Goal: Transaction & Acquisition: Purchase product/service

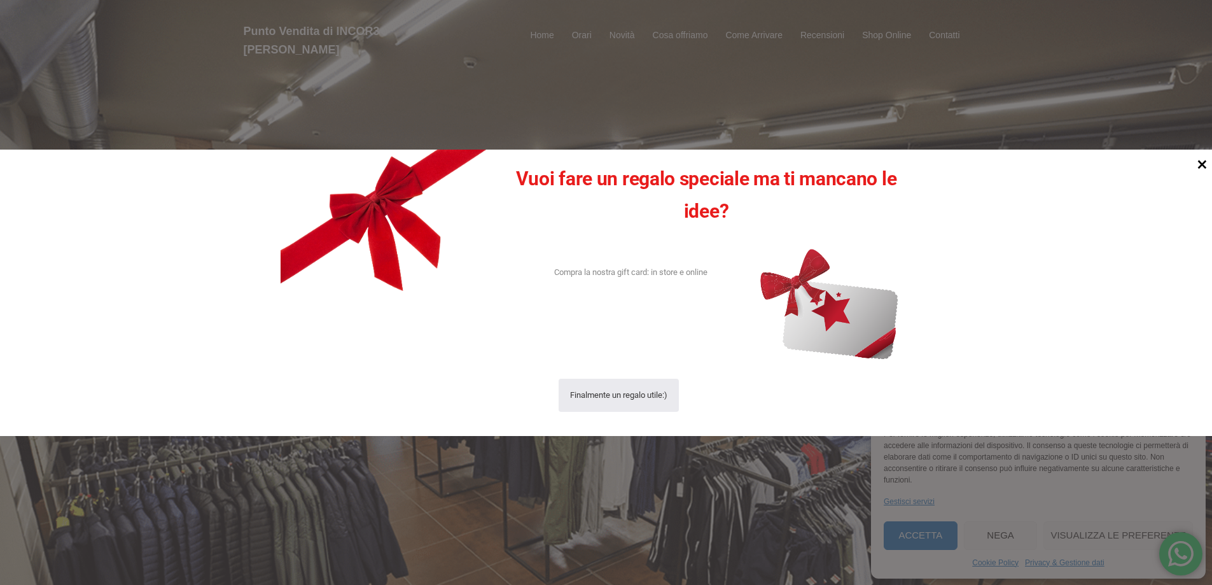
click at [1202, 163] on icon at bounding box center [1202, 164] width 9 height 9
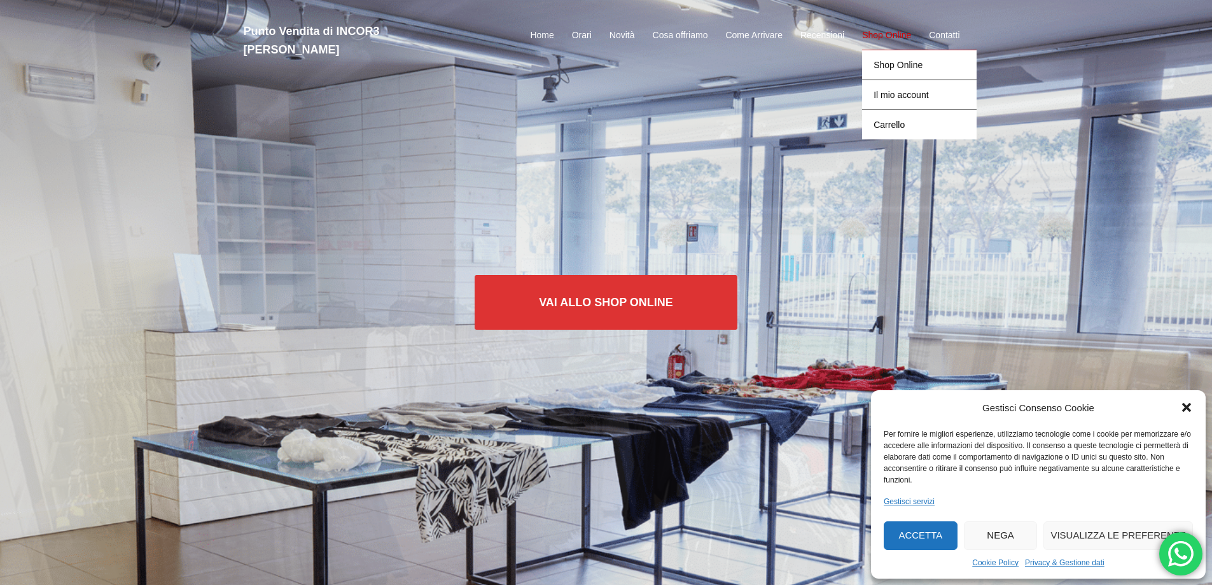
click at [896, 28] on link "Shop Online" at bounding box center [886, 35] width 49 height 15
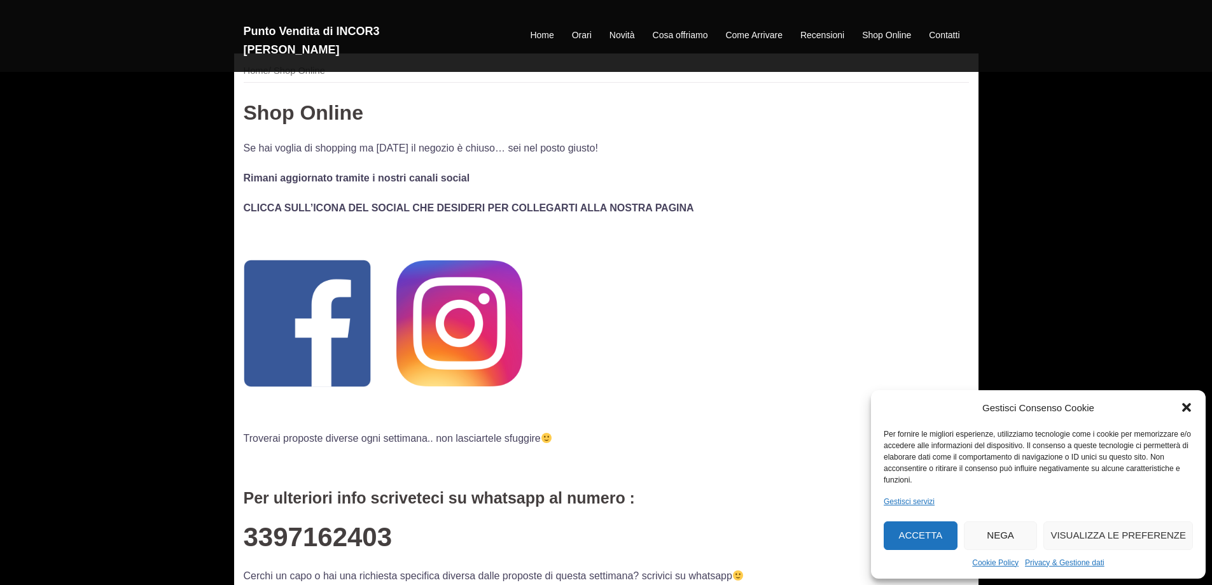
scroll to position [64, 0]
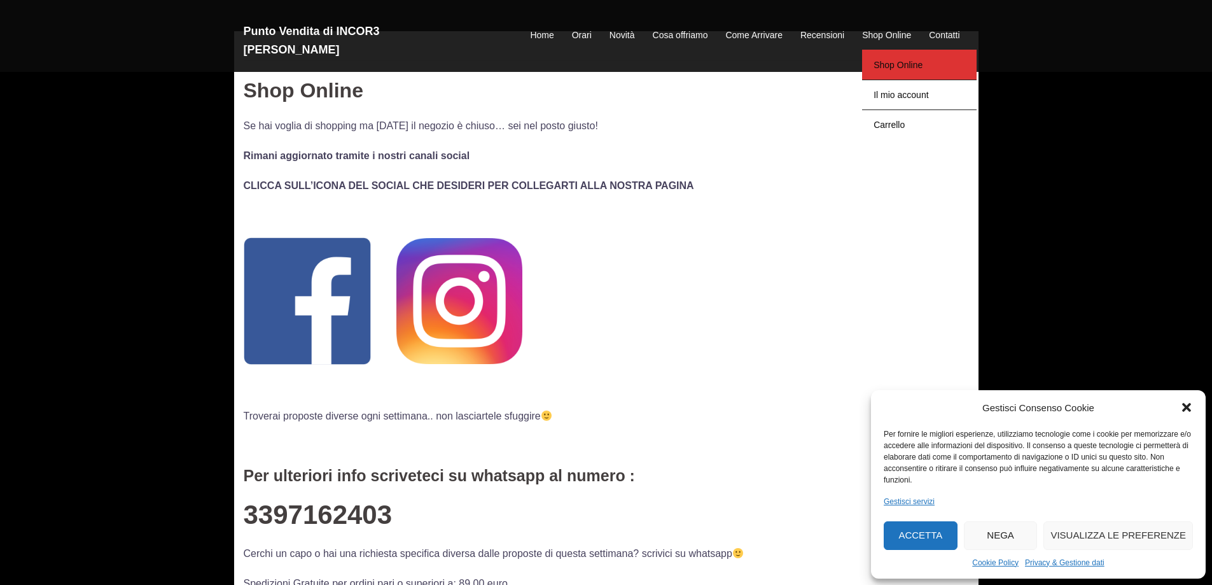
click at [892, 59] on link "Shop Online" at bounding box center [919, 65] width 114 height 30
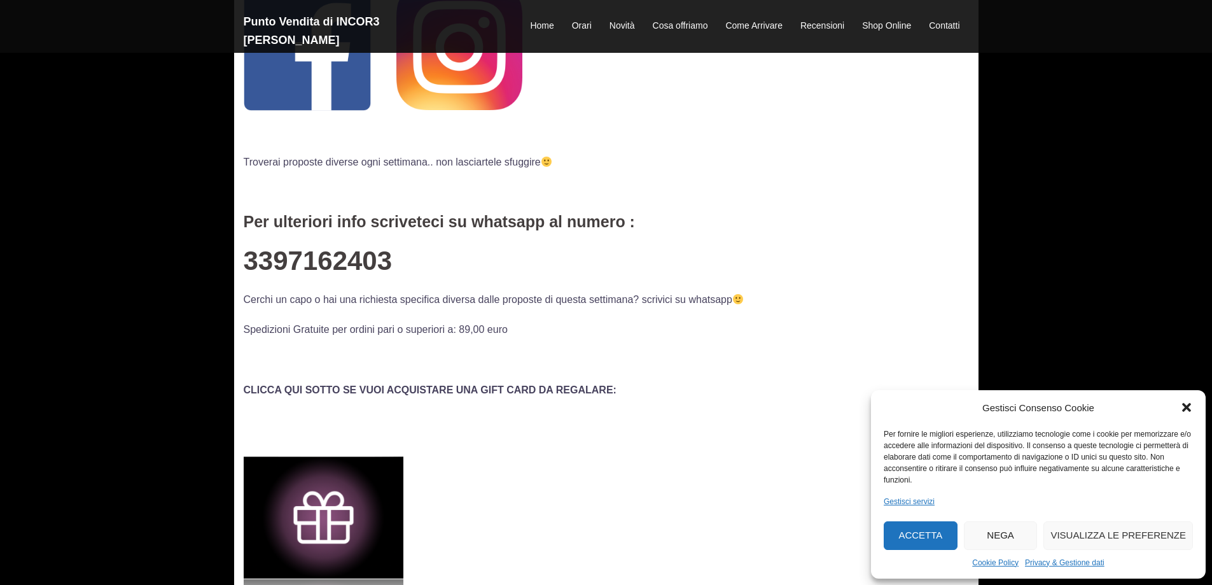
scroll to position [318, 0]
